Goal: Check status

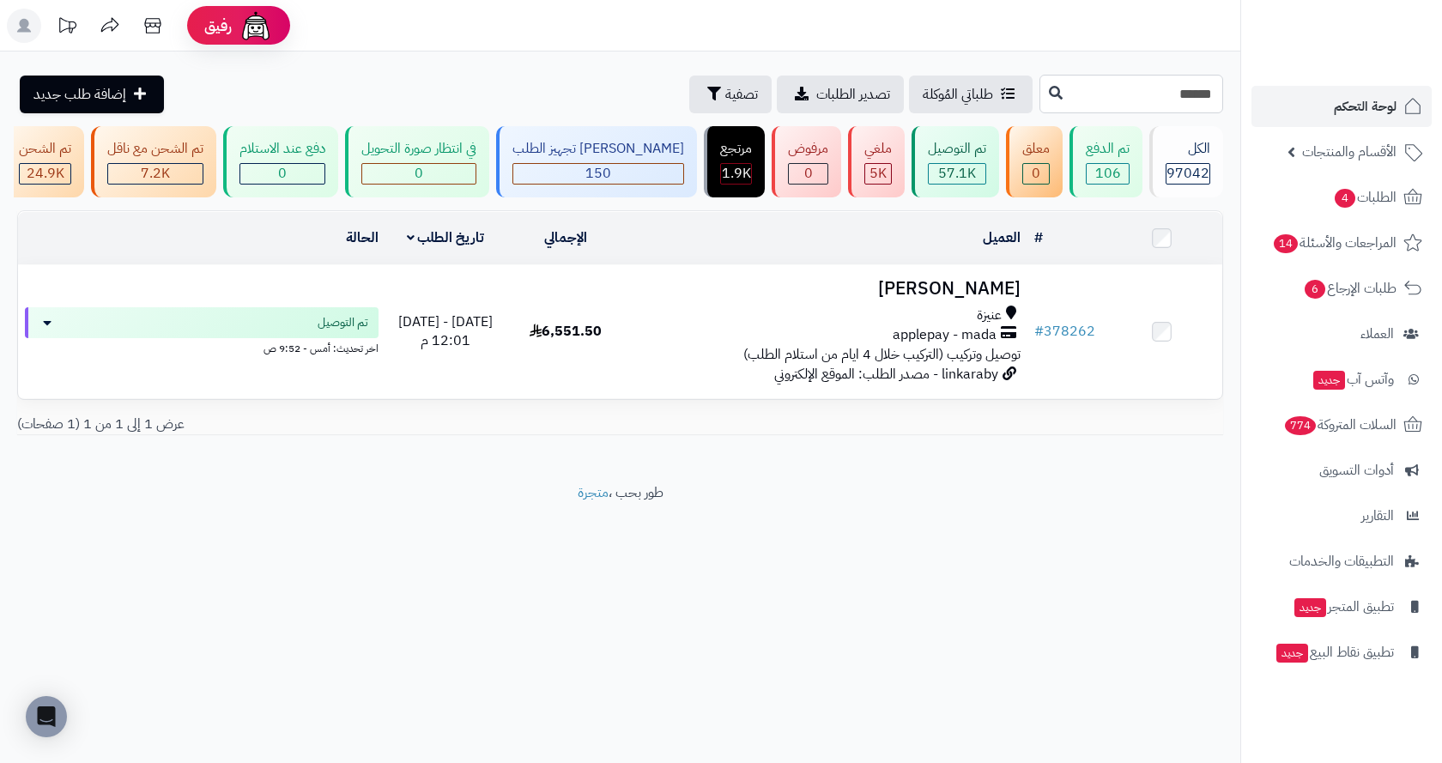
drag, startPoint x: 1164, startPoint y: 95, endPoint x: 1274, endPoint y: 99, distance: 109.9
click at [1275, 100] on div "رفيق ! الطلبات معالجة مكتمل إرجاع المنتجات العملاء المتواجدون الان 232481 عملاء…" at bounding box center [721, 381] width 1442 height 763
paste input "text"
type input "******"
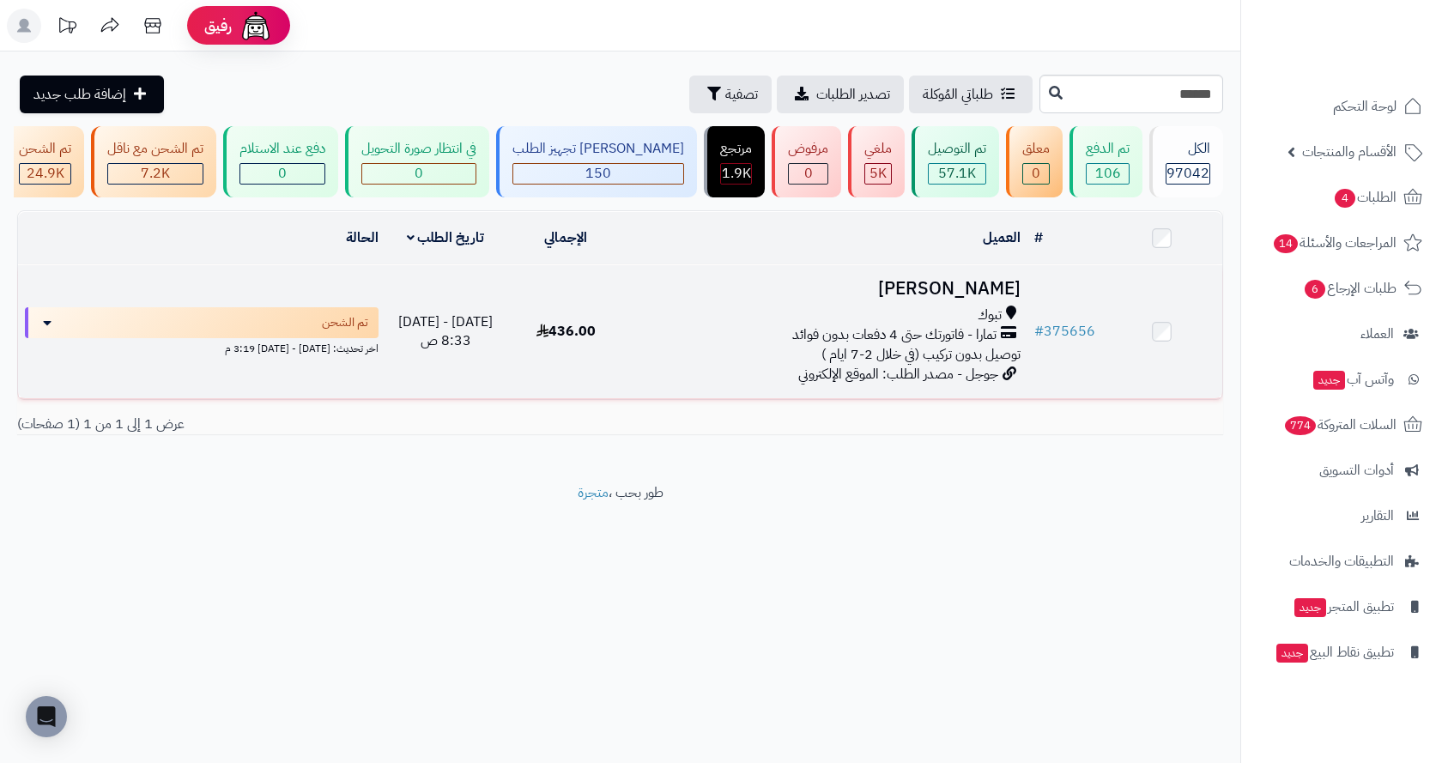
click at [839, 313] on td "محمد العطوي تبوك تمارا - فاتورتك حتى 4 دفعات بدون فوائد توصيل بدون تركيب (في خل…" at bounding box center [827, 331] width 401 height 133
click at [801, 325] on div "تبوك" at bounding box center [827, 316] width 387 height 20
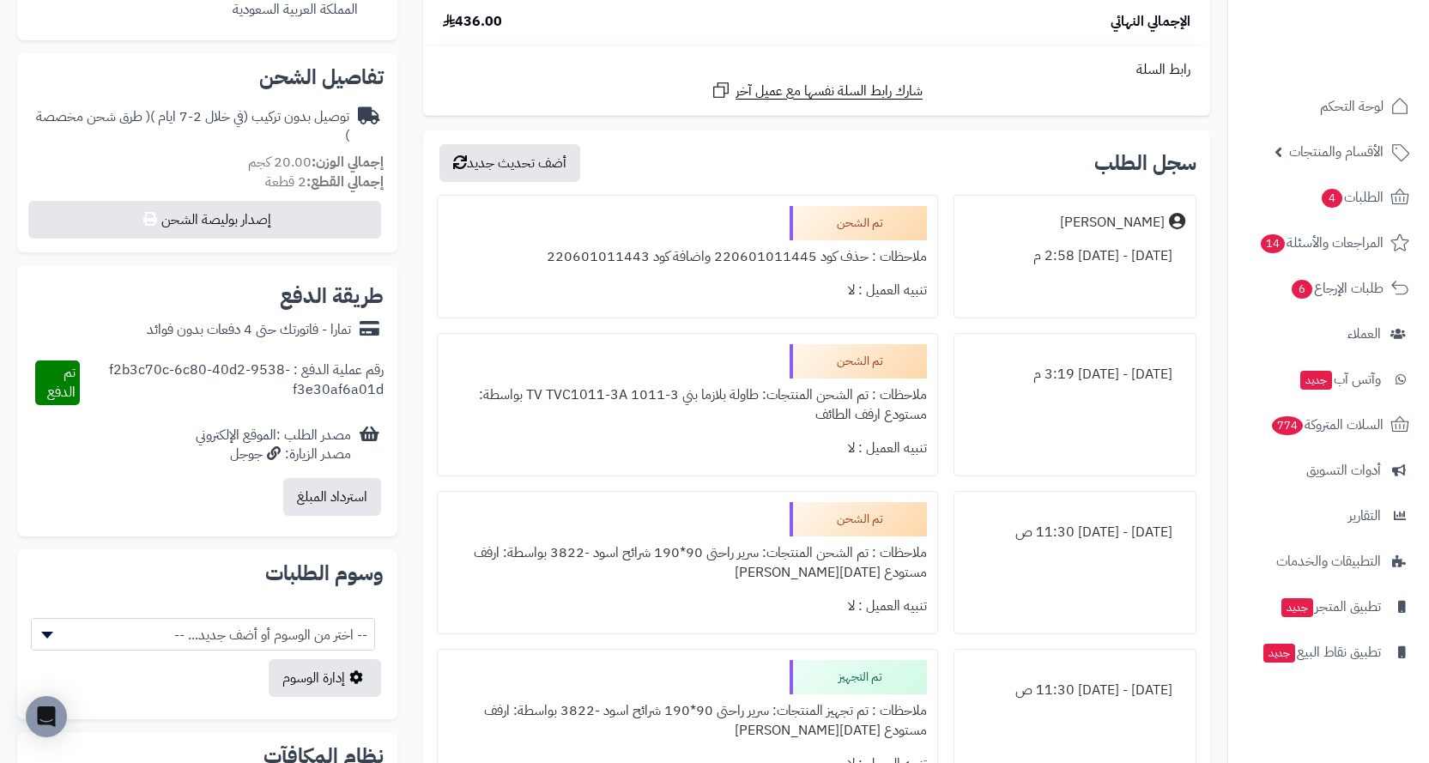
scroll to position [515, 0]
